Goal: Information Seeking & Learning: Understand process/instructions

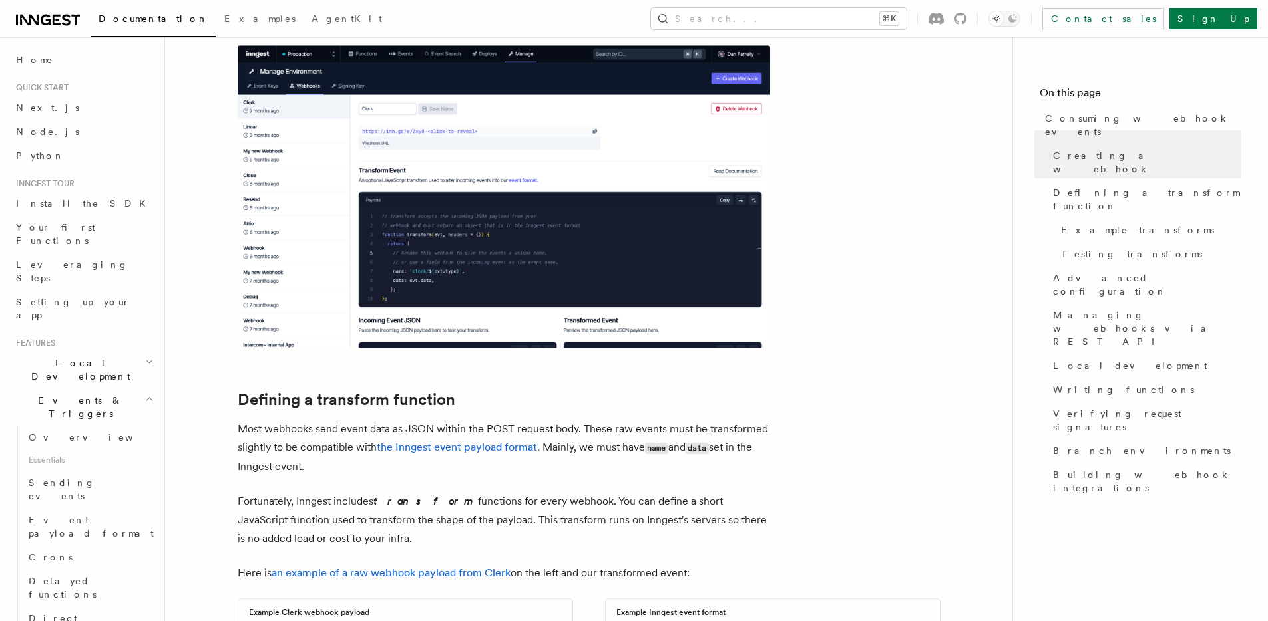
scroll to position [681, 0]
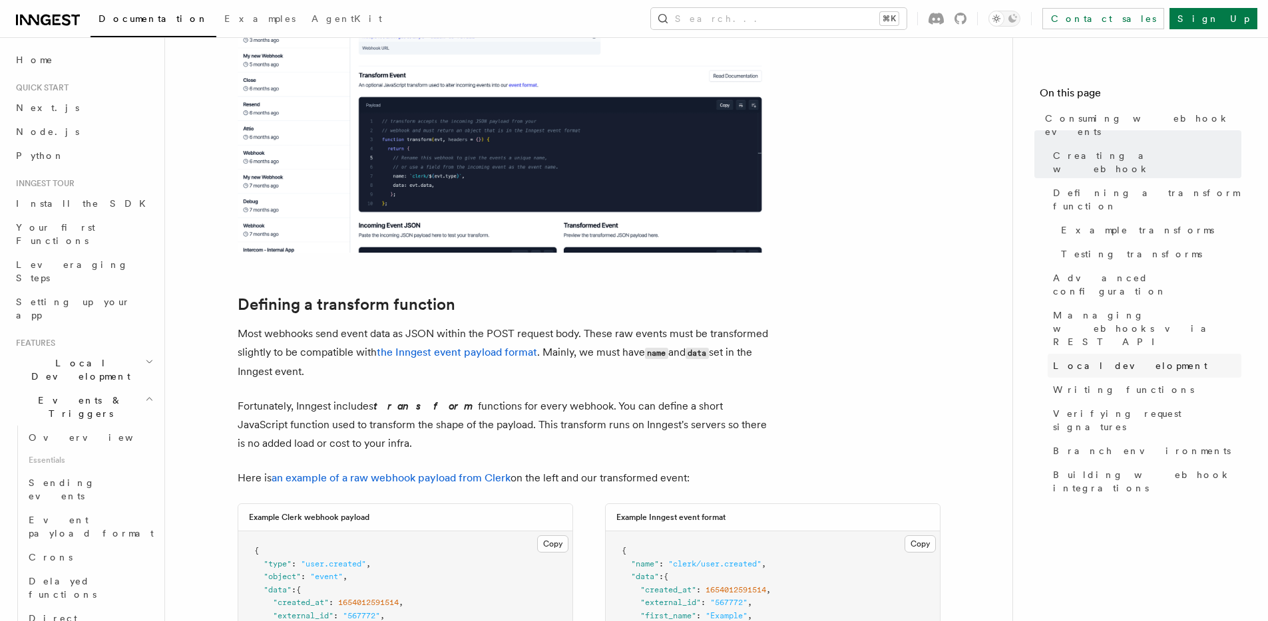
click at [1128, 359] on span "Local development" at bounding box center [1130, 365] width 154 height 13
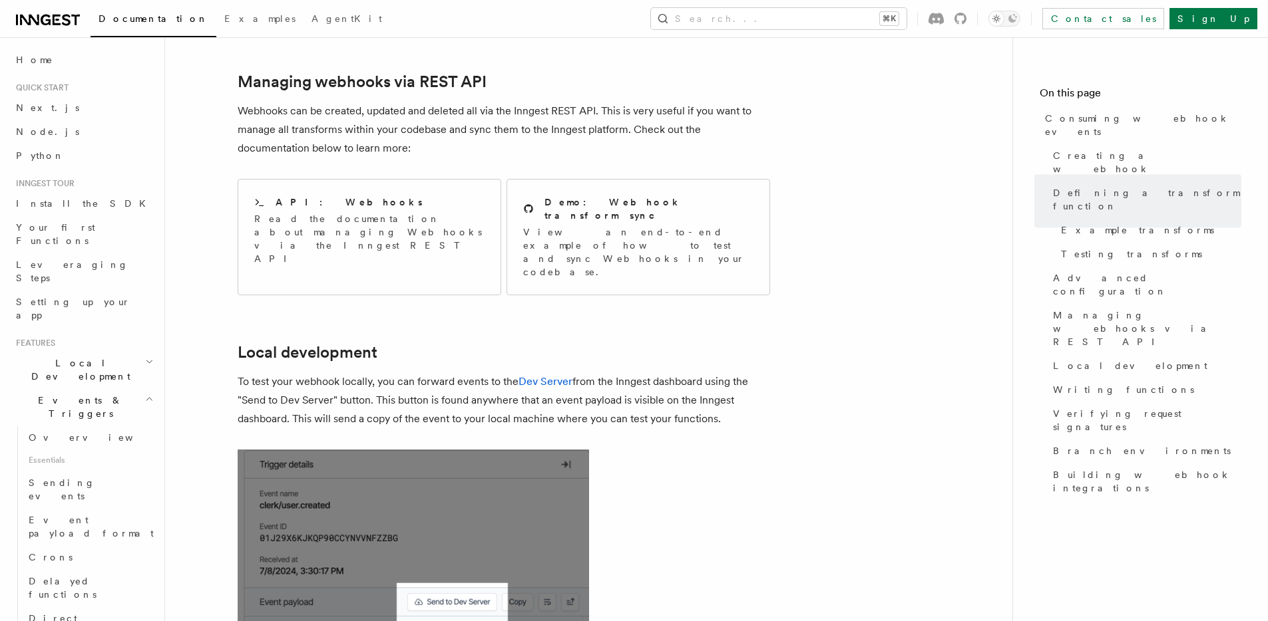
scroll to position [2786, 0]
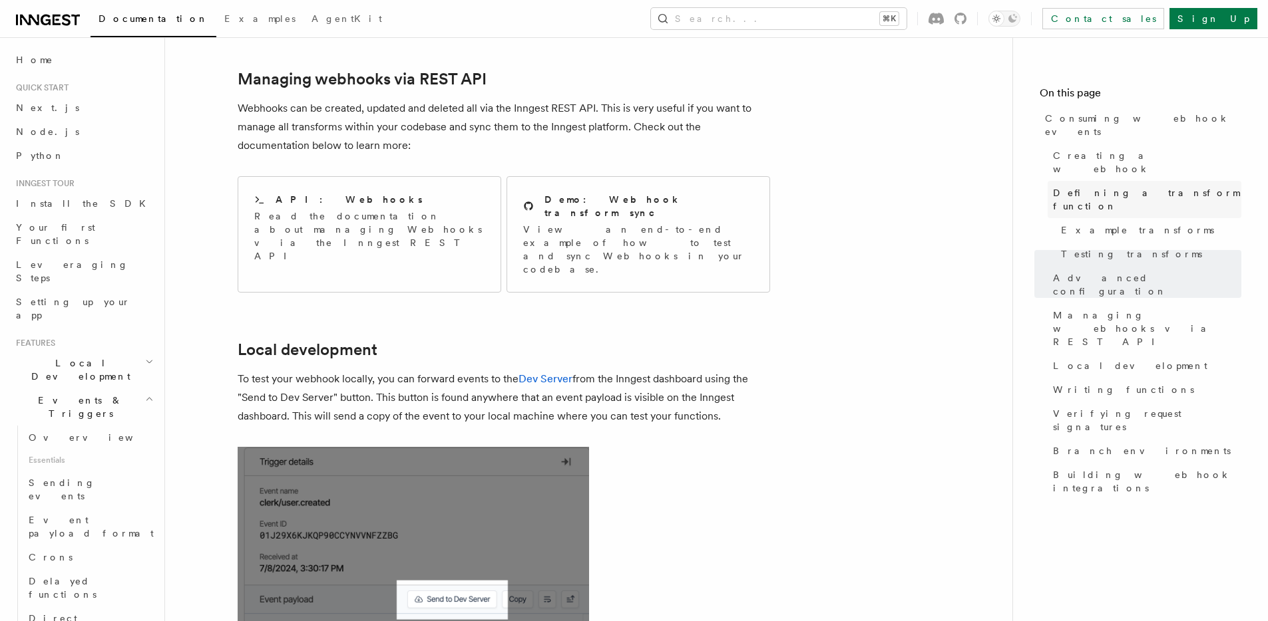
click at [1087, 181] on link "Defining a transform function" at bounding box center [1144, 199] width 194 height 37
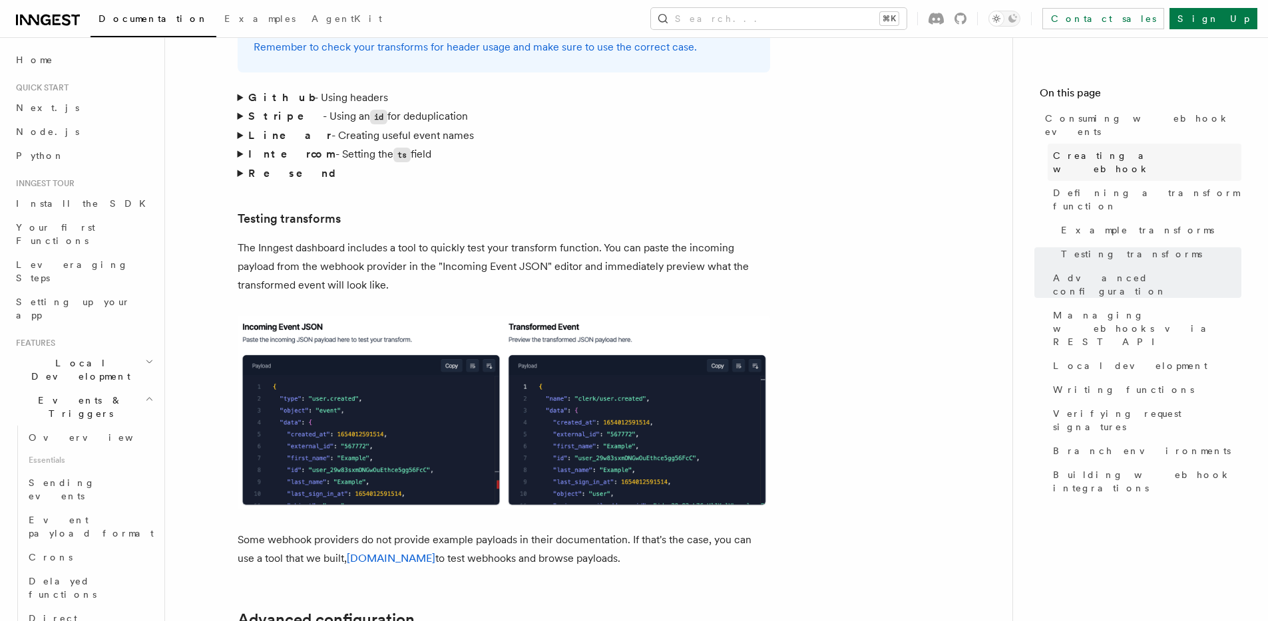
click at [1085, 149] on span "Creating a webhook" at bounding box center [1147, 162] width 188 height 27
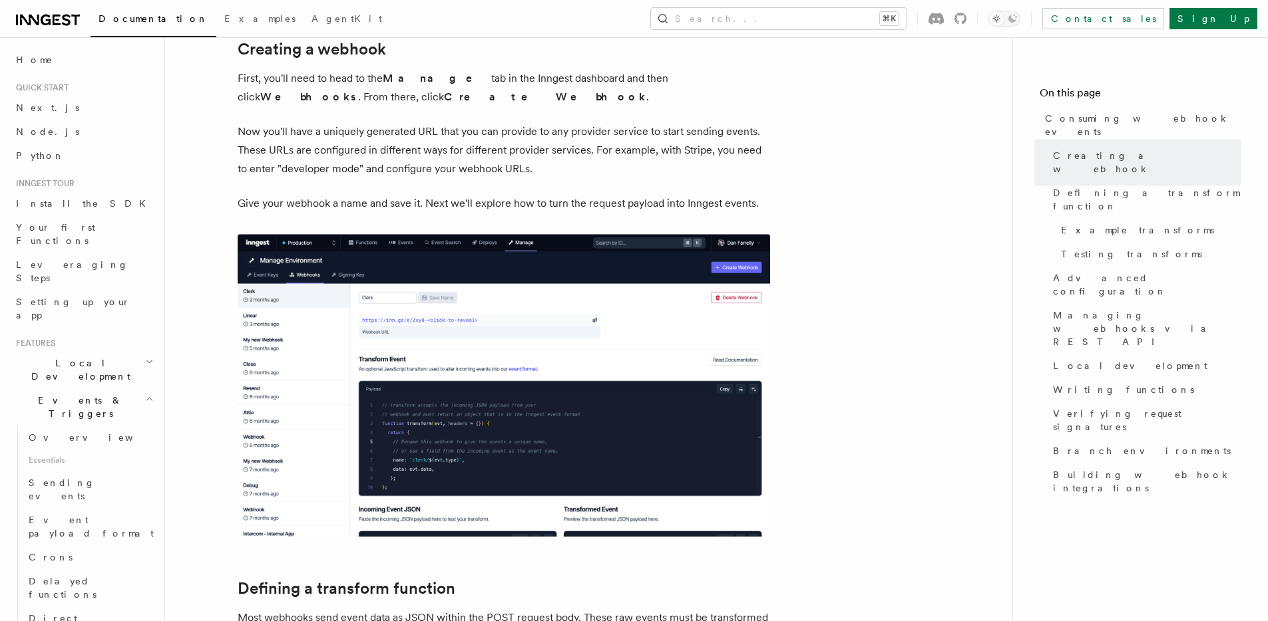
scroll to position [373, 0]
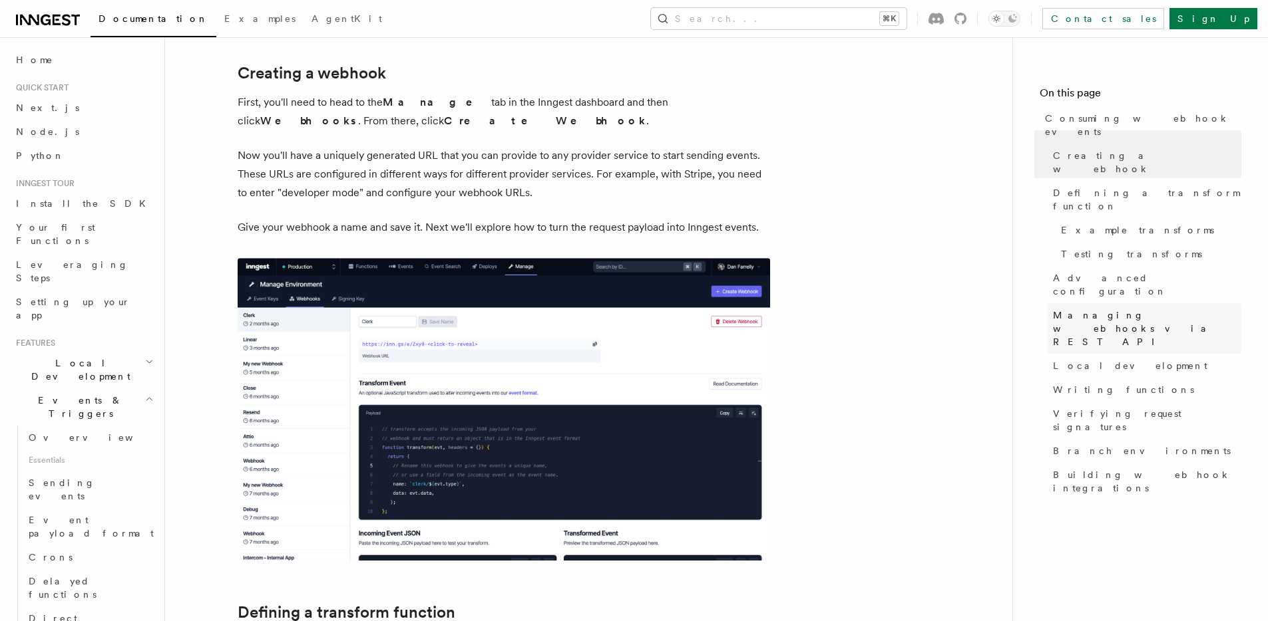
click at [1188, 309] on span "Managing webhooks via REST API" at bounding box center [1147, 329] width 188 height 40
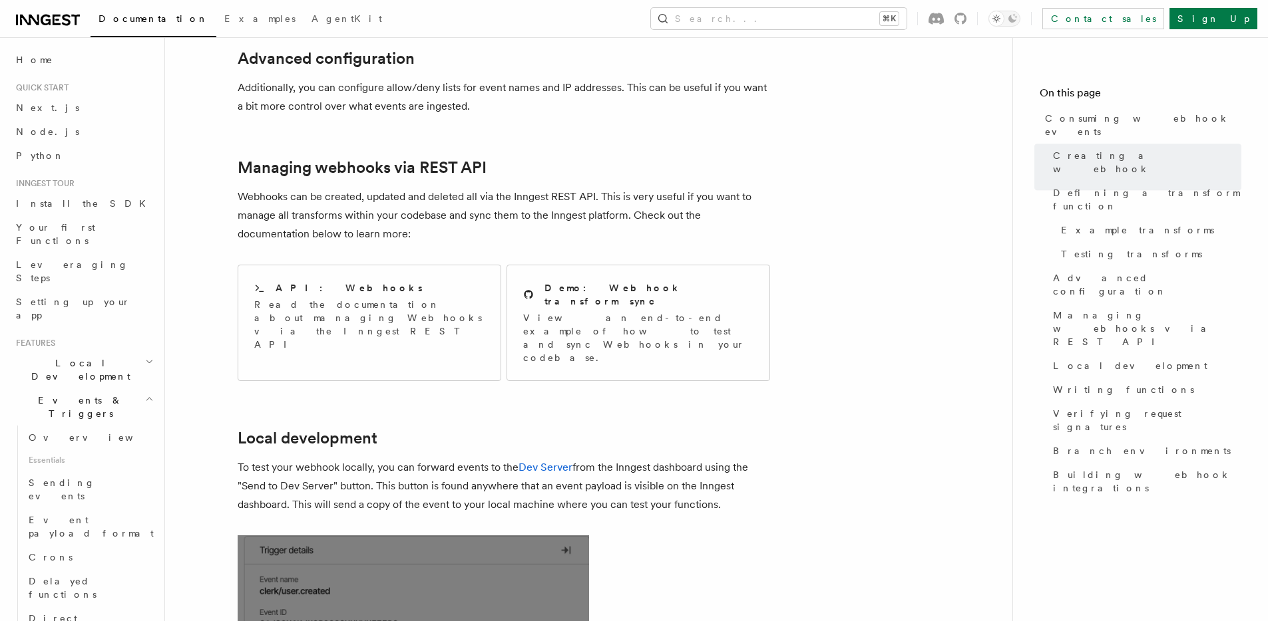
scroll to position [2749, 0]
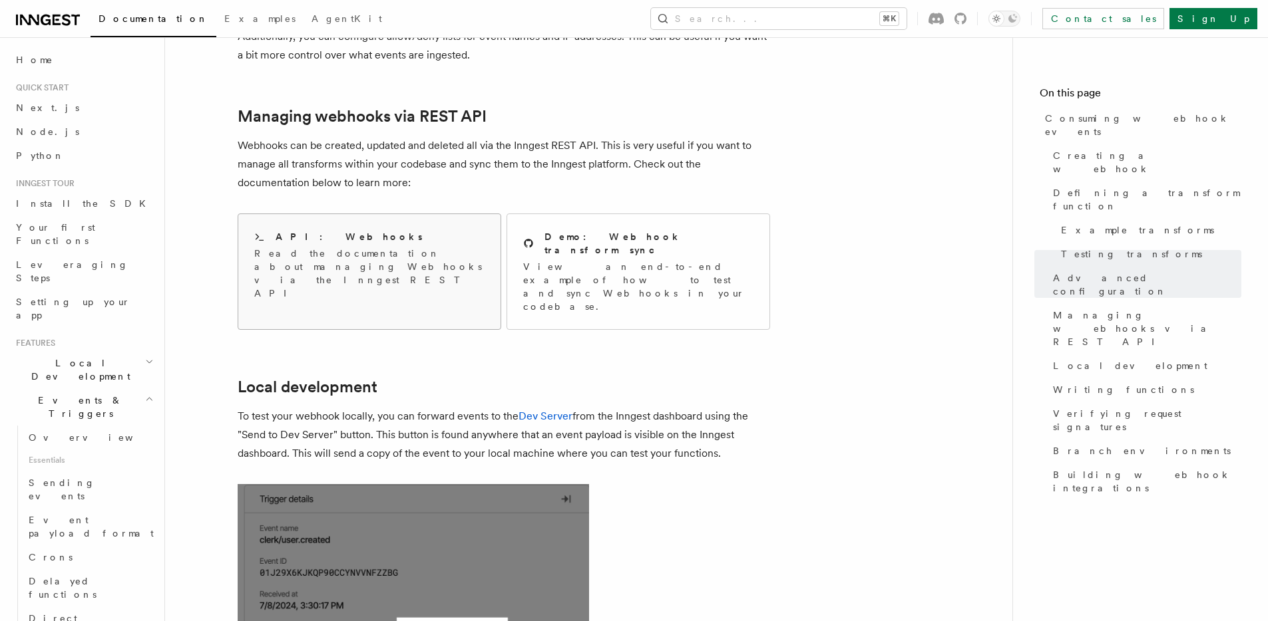
click at [365, 247] on p "Read the documentation about managing Webhooks via the Inngest REST API" at bounding box center [369, 273] width 230 height 53
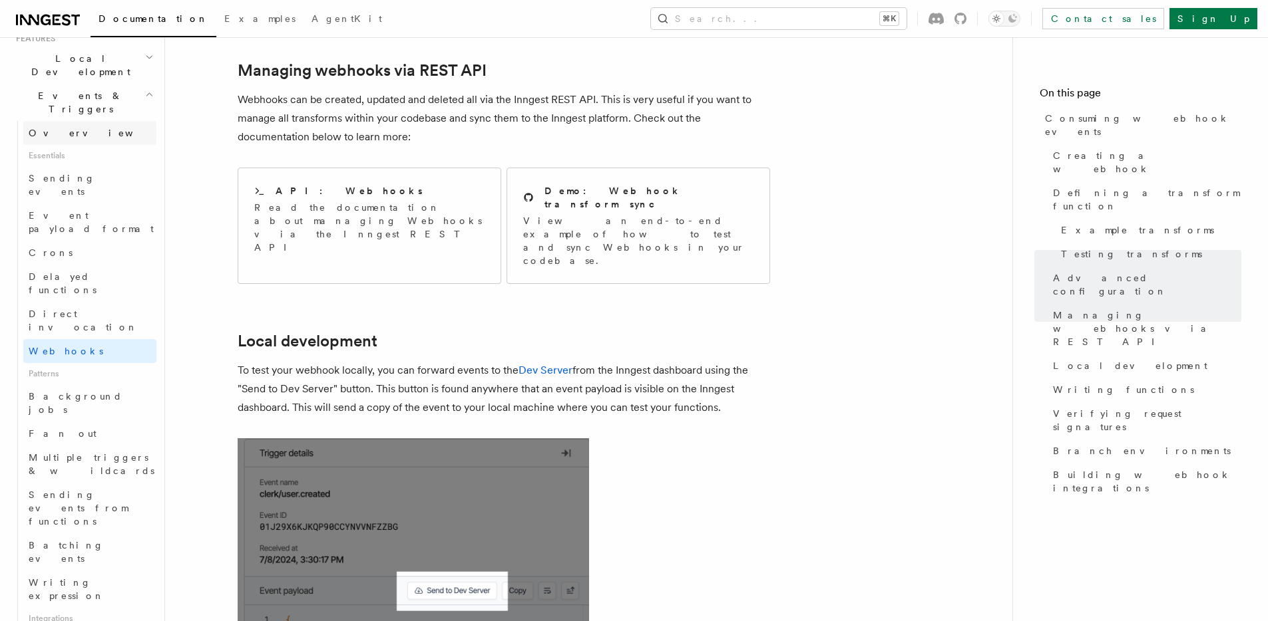
scroll to position [340, 0]
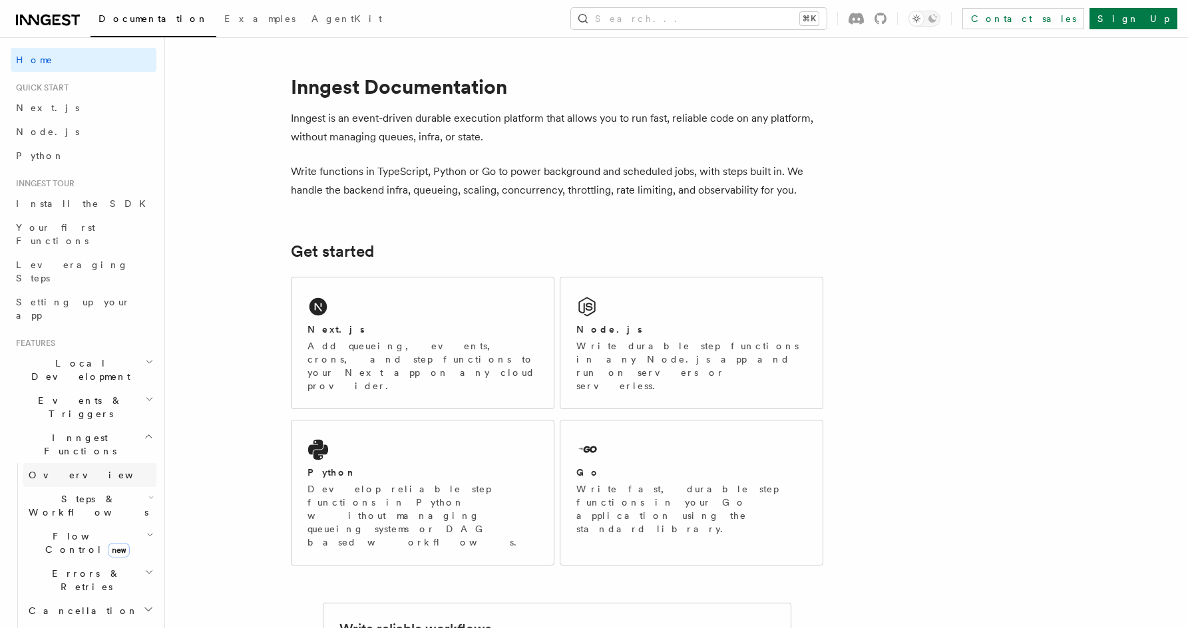
click at [82, 463] on link "Overview" at bounding box center [89, 475] width 133 height 24
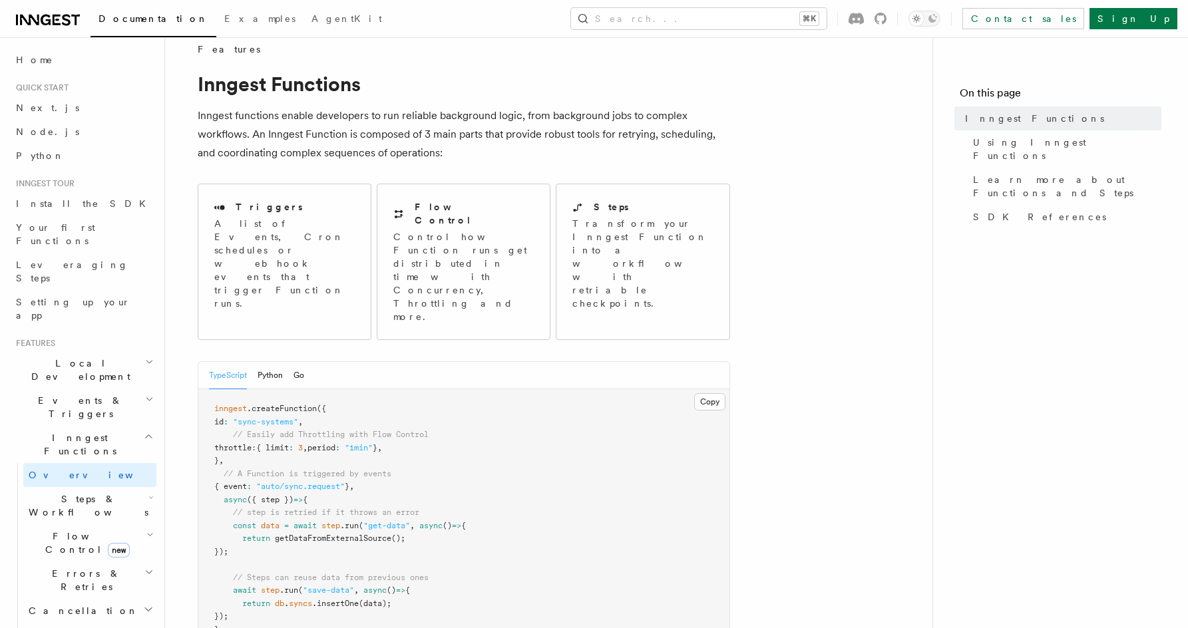
scroll to position [139, 0]
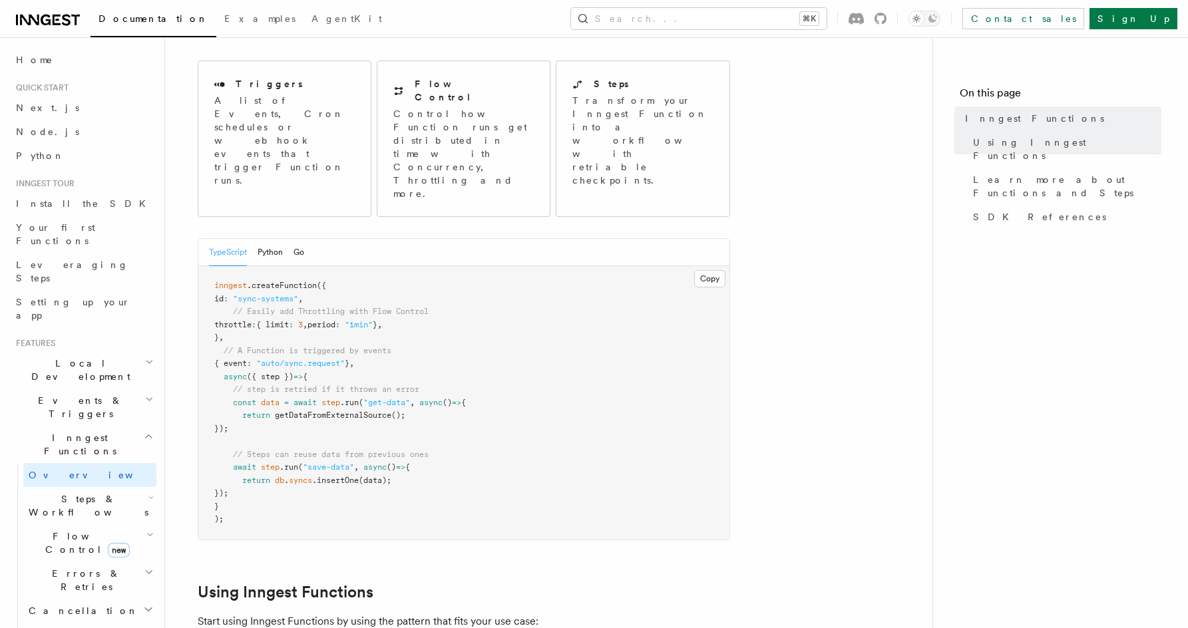
click at [94, 599] on h2 "Cancellation" at bounding box center [89, 611] width 133 height 24
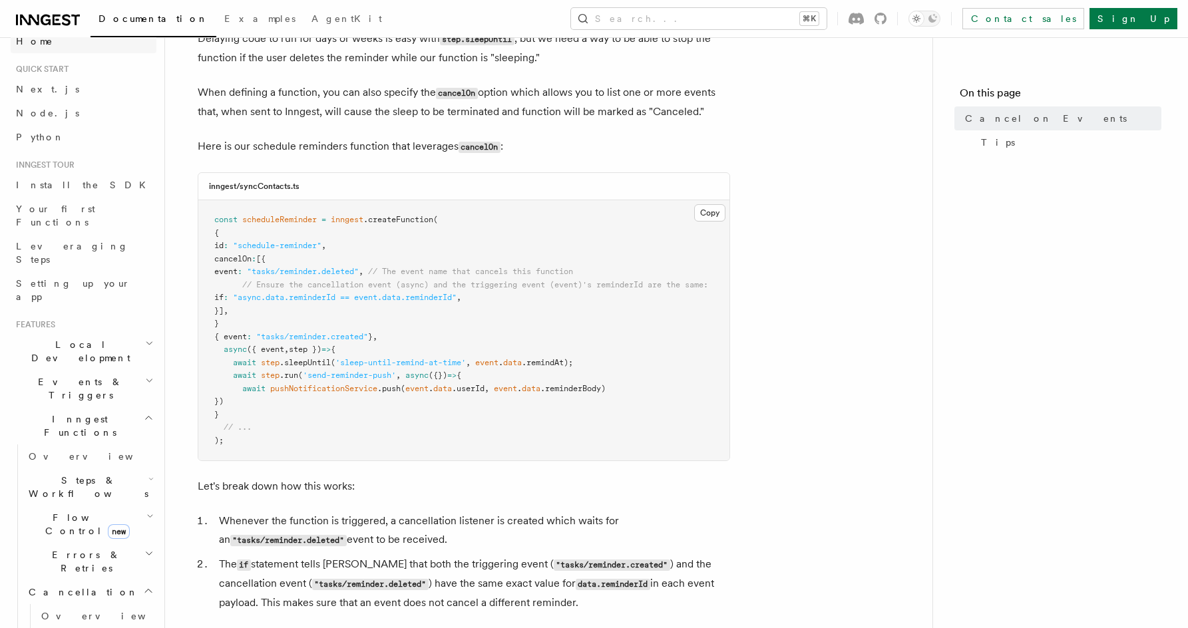
scroll to position [21, 0]
